Goal: Task Accomplishment & Management: Manage account settings

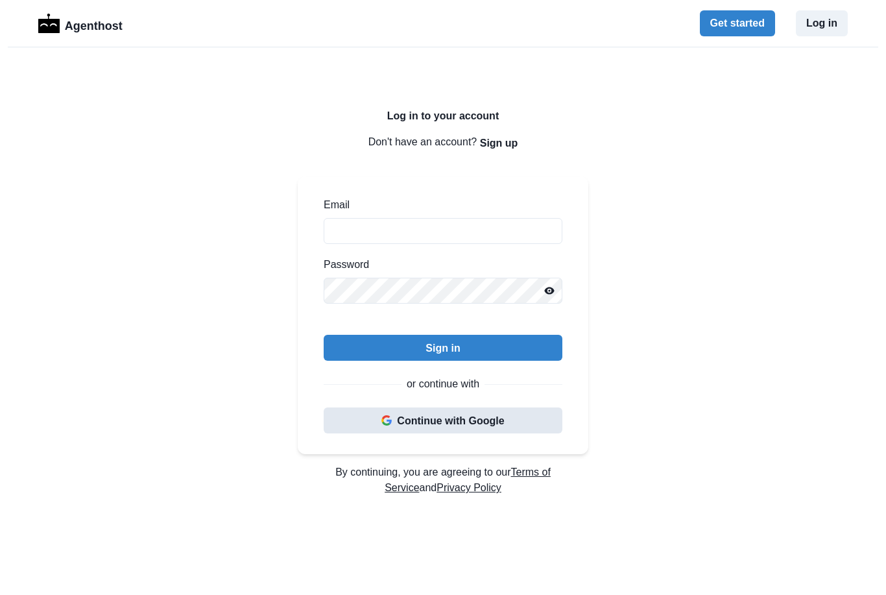
click at [476, 420] on button "Continue with Google" at bounding box center [443, 420] width 239 height 26
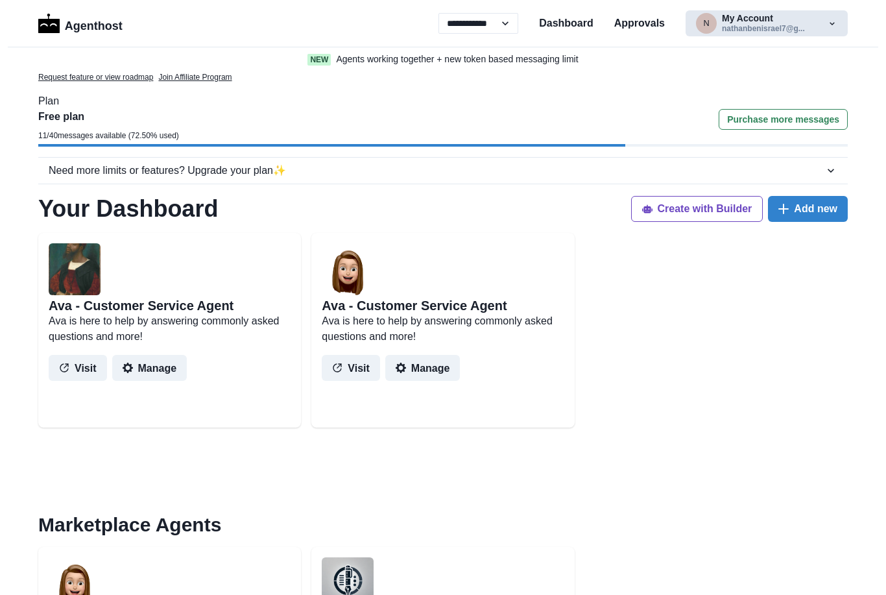
click at [777, 28] on button "n My Account nathanbenisrael7@g..." at bounding box center [767, 23] width 162 height 26
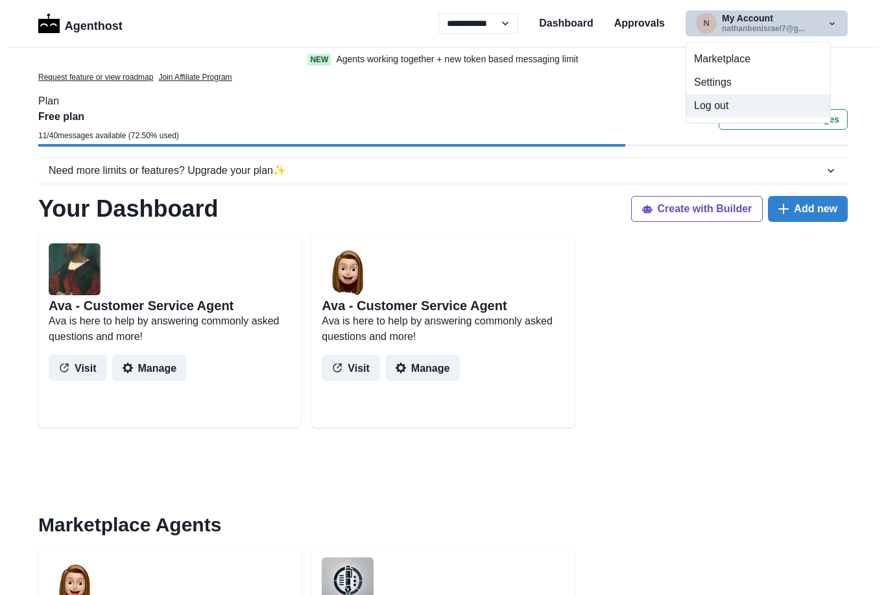
click at [715, 110] on button "Log out" at bounding box center [758, 105] width 144 height 23
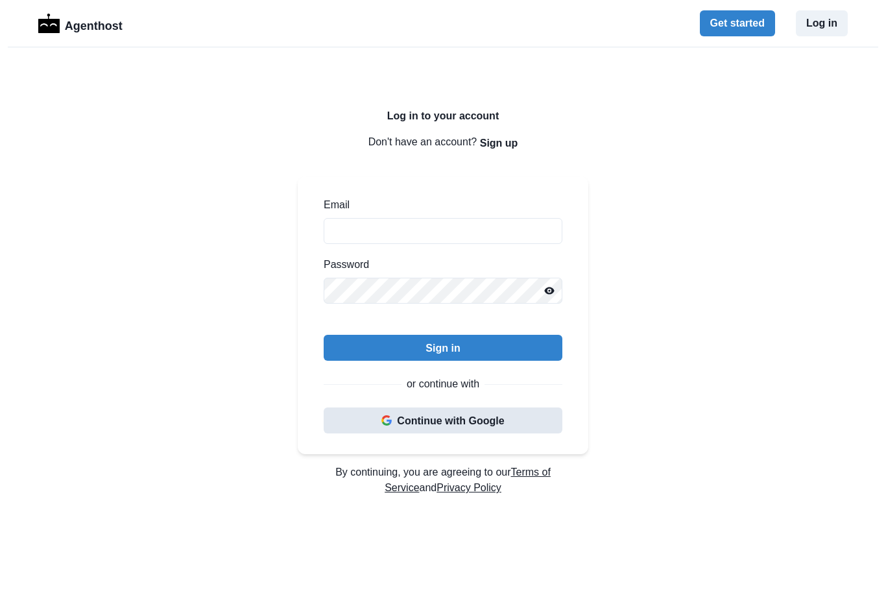
click at [479, 416] on button "Continue with Google" at bounding box center [443, 420] width 239 height 26
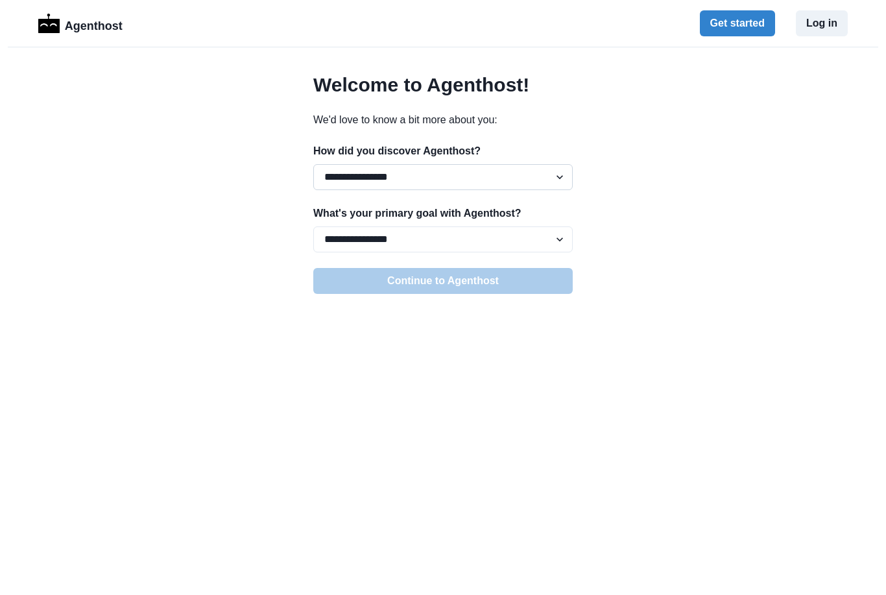
select select "******"
select select "**********"
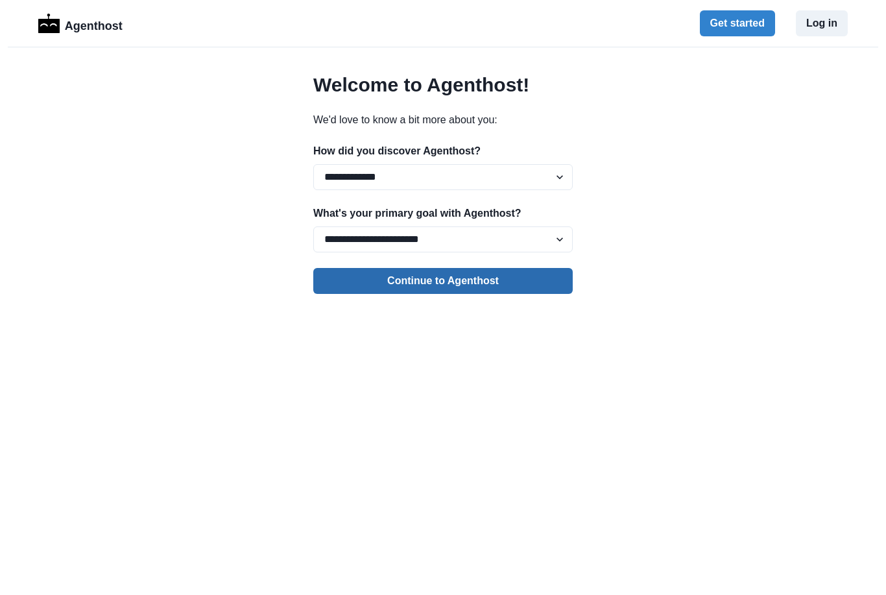
click at [545, 287] on button "Continue to Agenthost" at bounding box center [442, 281] width 259 height 26
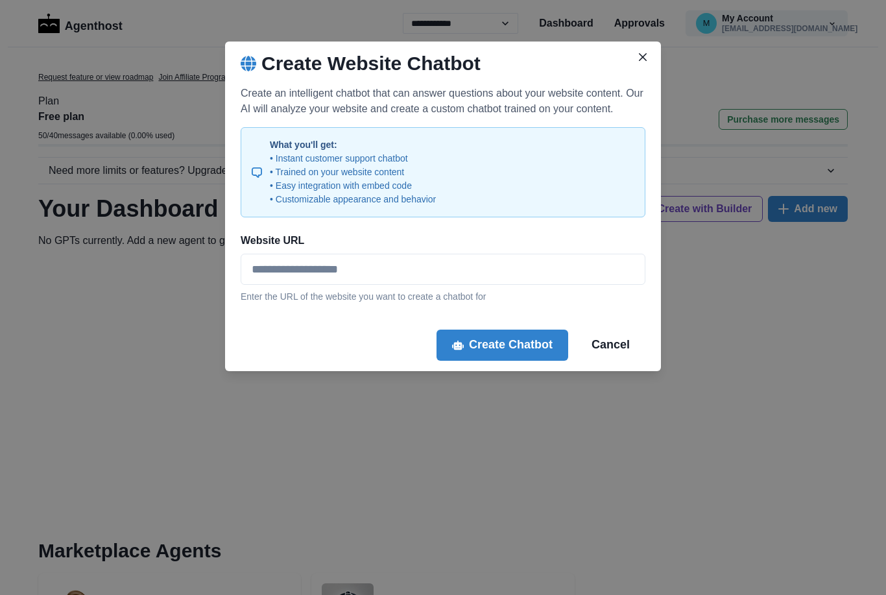
click at [644, 58] on icon "Close" at bounding box center [643, 57] width 8 height 8
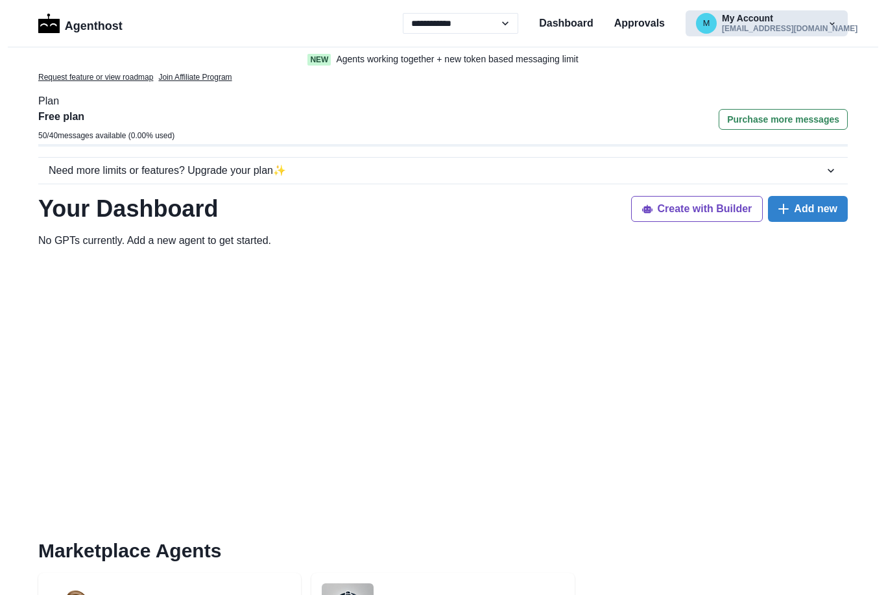
click at [824, 27] on button "m My Account macgick@gmail.com" at bounding box center [767, 23] width 162 height 26
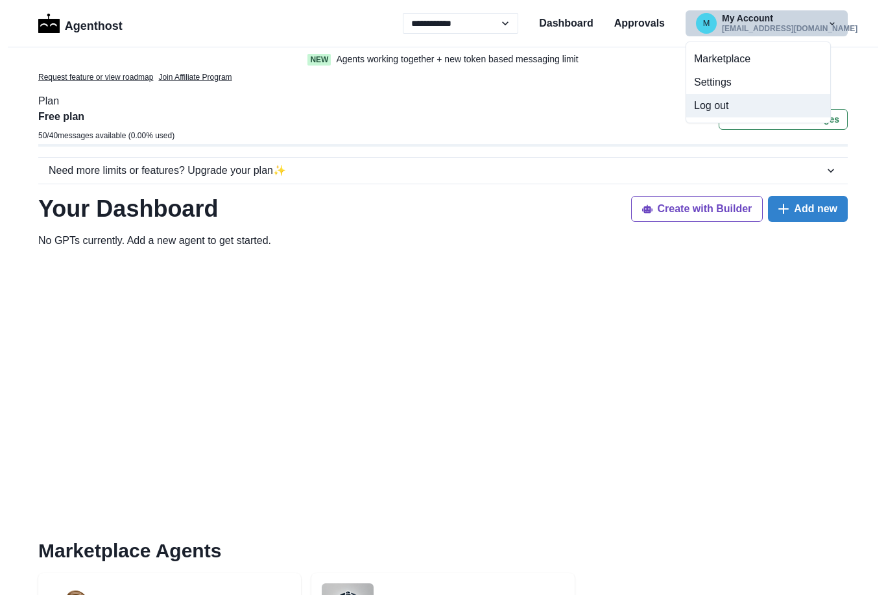
click at [728, 108] on button "Log out" at bounding box center [758, 105] width 144 height 23
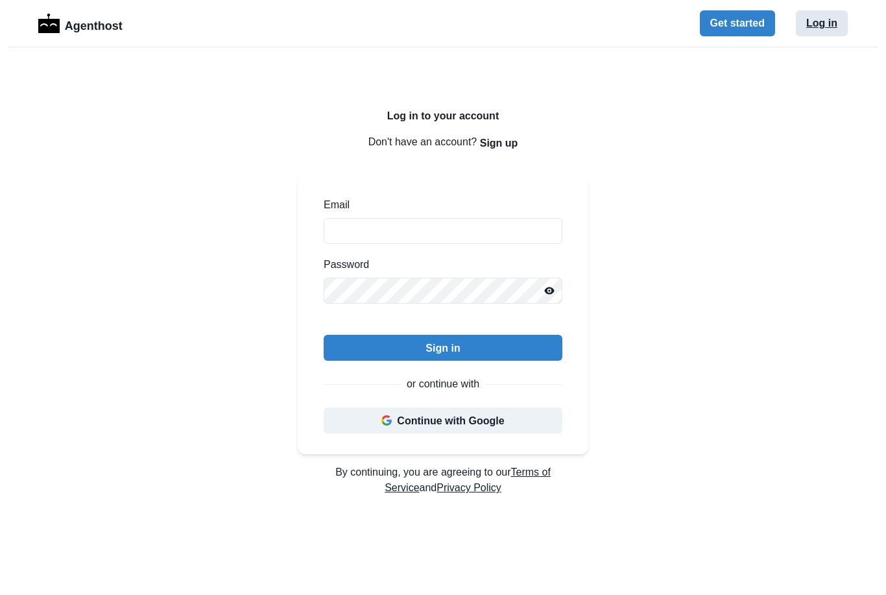
click at [828, 19] on button "Log in" at bounding box center [822, 23] width 52 height 26
click at [493, 426] on button "Continue with Google" at bounding box center [443, 420] width 239 height 26
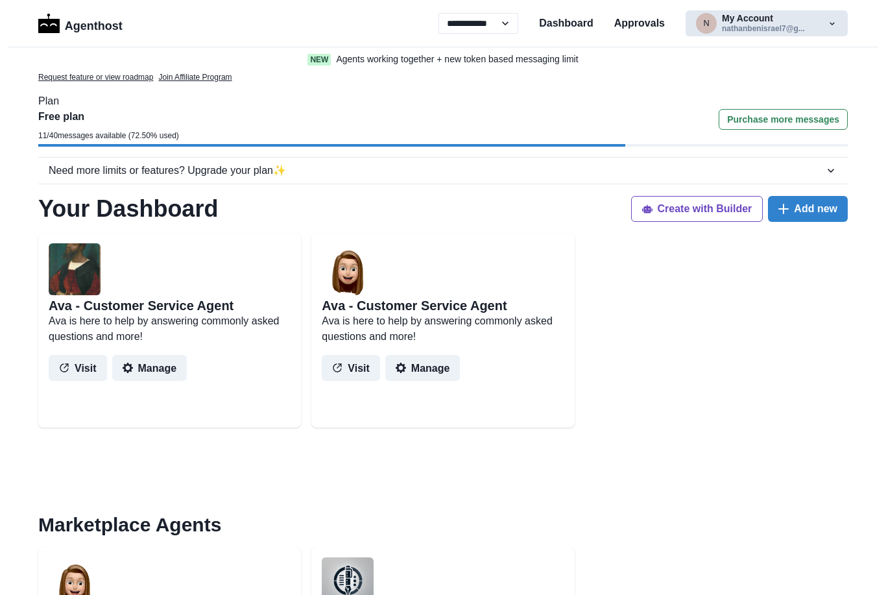
click at [797, 26] on button "n My Account nathanbenisrael7@g..." at bounding box center [767, 23] width 162 height 26
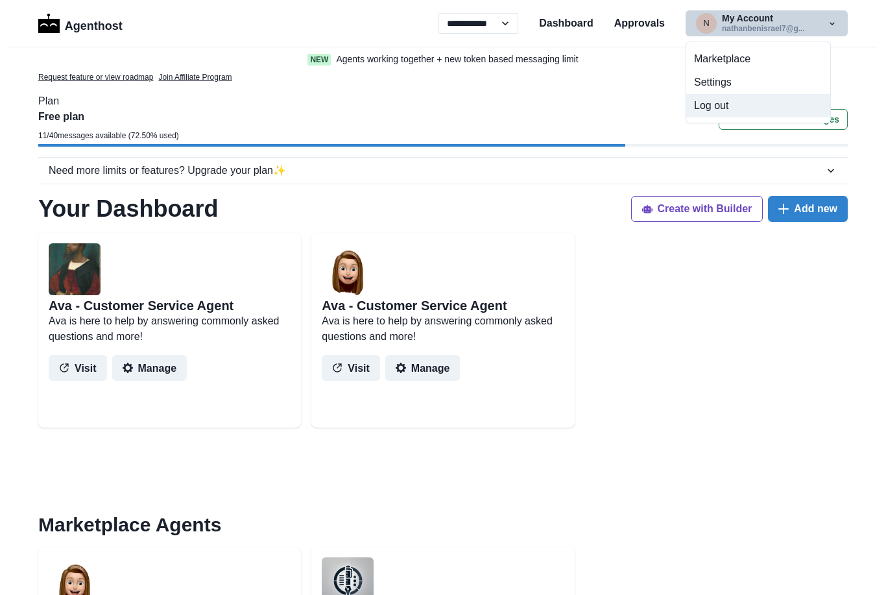
click at [719, 107] on button "Log out" at bounding box center [758, 105] width 144 height 23
